Goal: Task Accomplishment & Management: Manage account settings

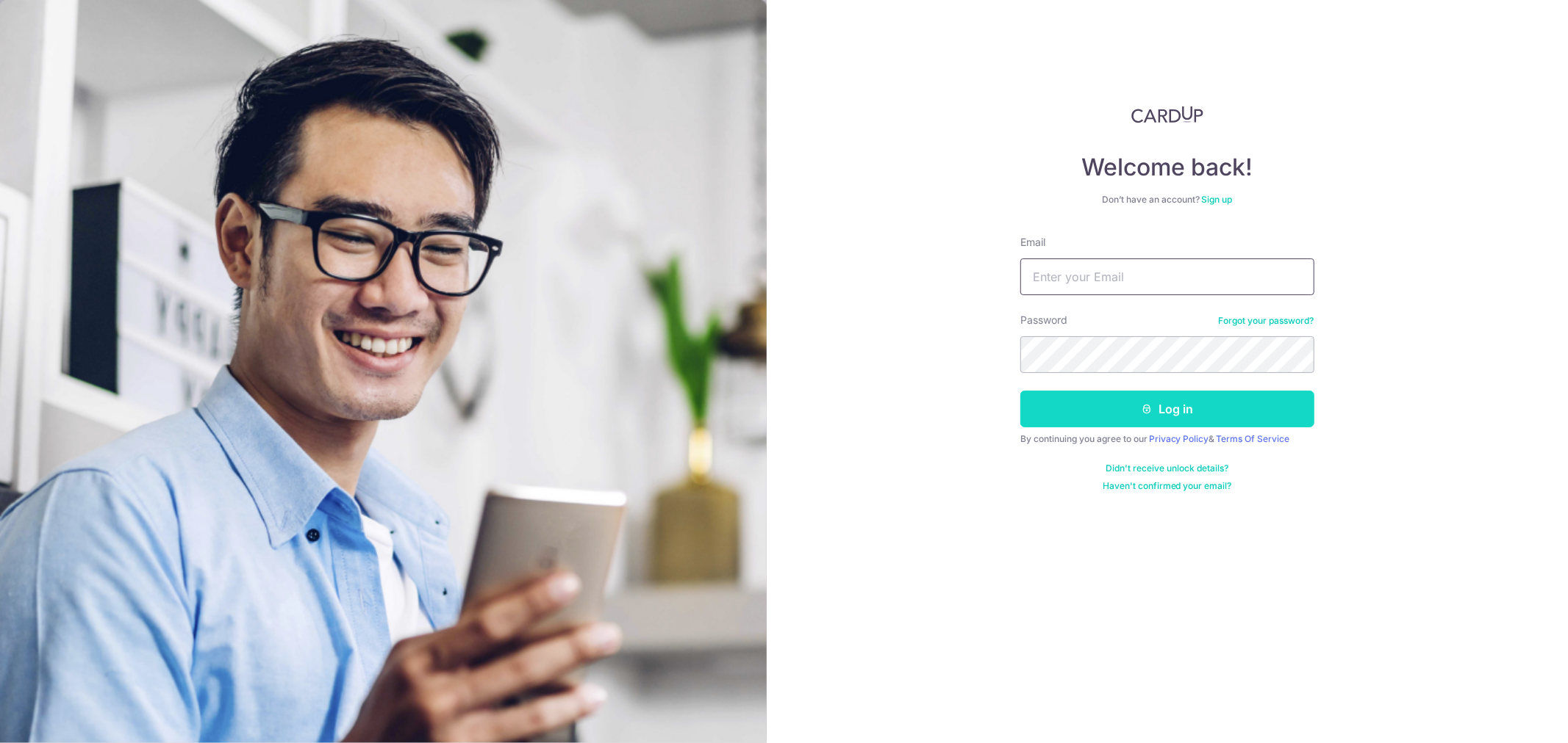
type input "[PERSON_NAME][EMAIL_ADDRESS][DOMAIN_NAME]"
click at [1146, 417] on button "Log in" at bounding box center [1168, 409] width 294 height 37
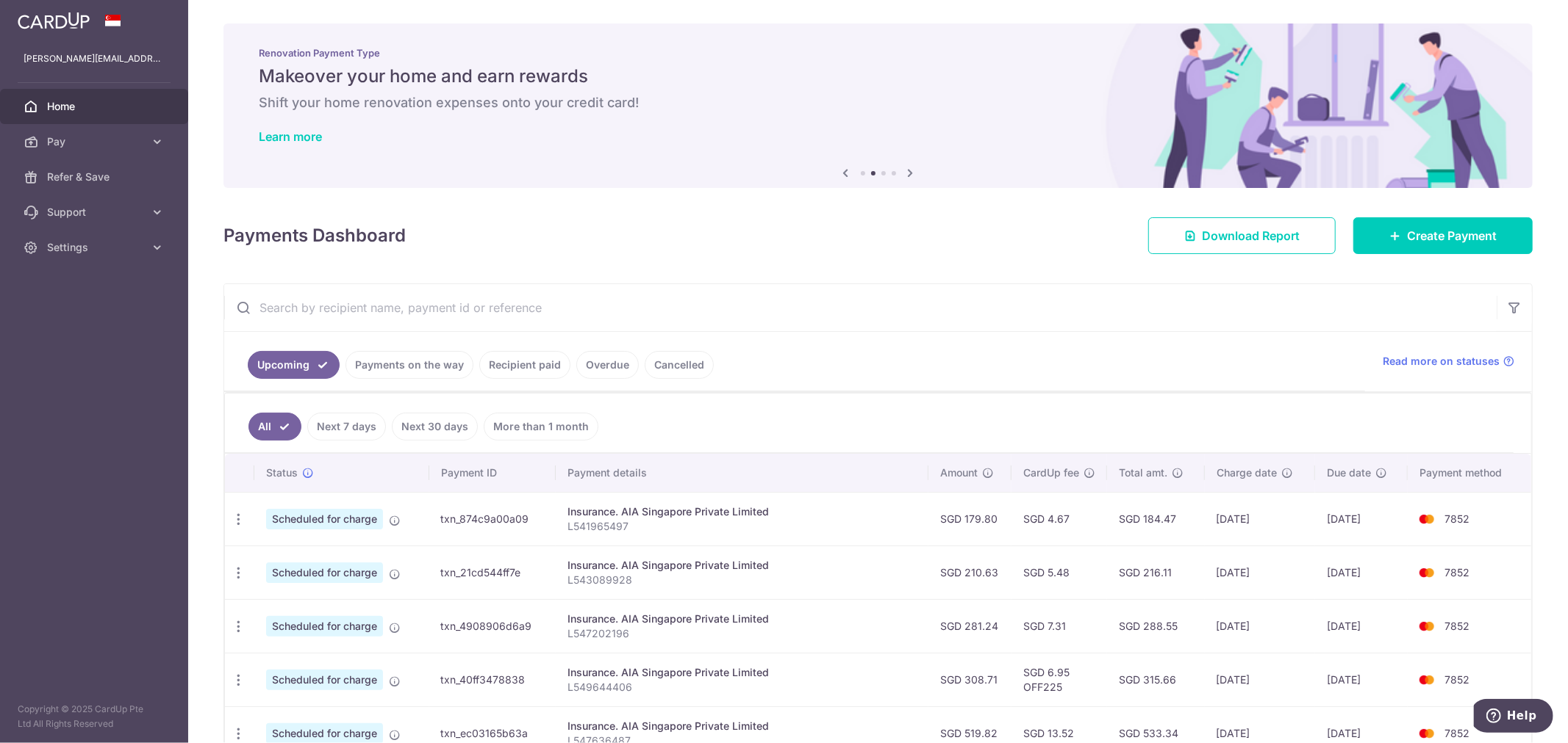
click at [636, 326] on input "text" at bounding box center [860, 308] width 1272 height 47
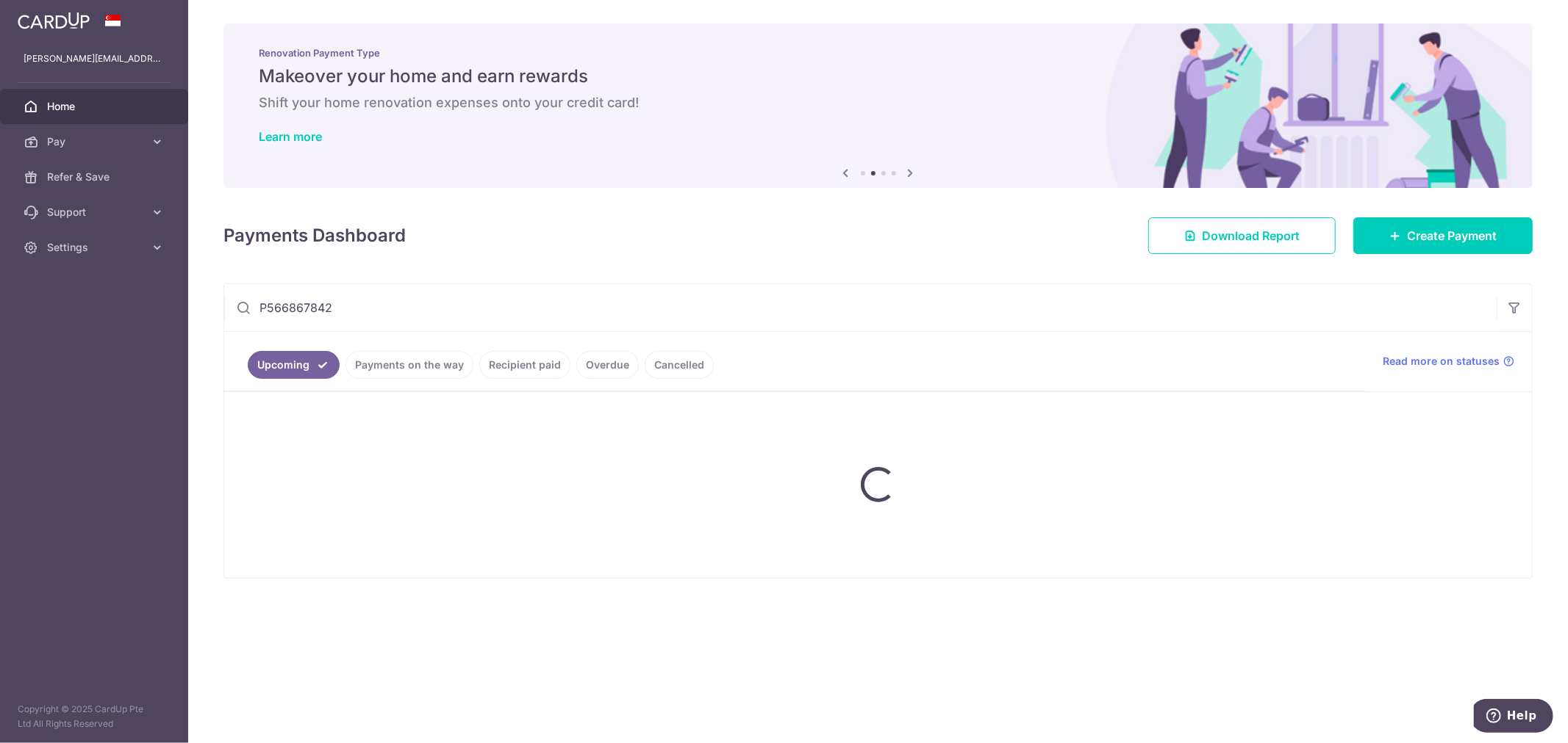
type input "P566867842"
